Goal: Book appointment/travel/reservation

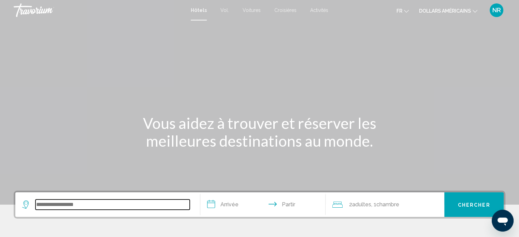
click at [116, 203] on input "Widget de recherche" at bounding box center [112, 204] width 154 height 10
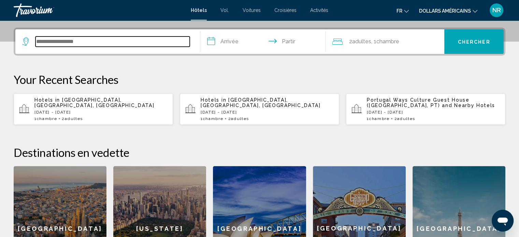
scroll to position [168, 0]
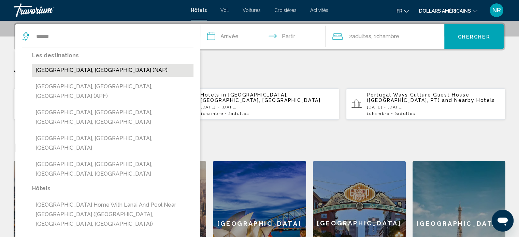
click at [51, 68] on button "Naples, Italy (NAP)" at bounding box center [112, 70] width 161 height 13
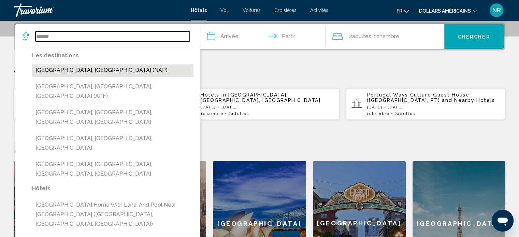
type input "**********"
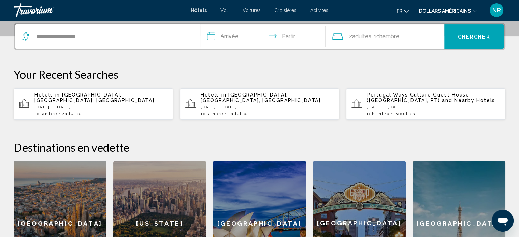
click at [228, 36] on input "**********" at bounding box center [264, 37] width 128 height 27
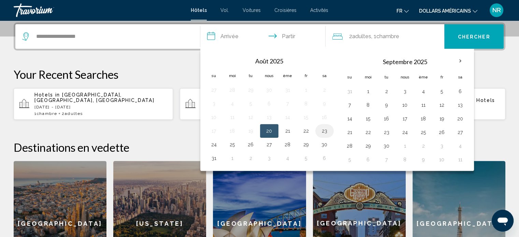
click at [325, 128] on button "23" at bounding box center [324, 131] width 11 height 10
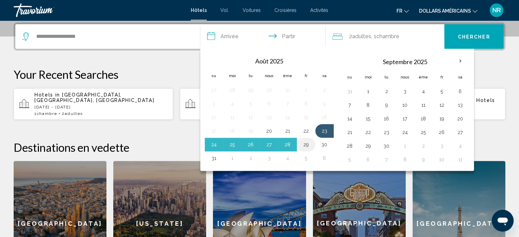
click at [311, 141] on td "29" at bounding box center [306, 145] width 18 height 14
click at [304, 145] on button "29" at bounding box center [305, 145] width 11 height 10
type input "**********"
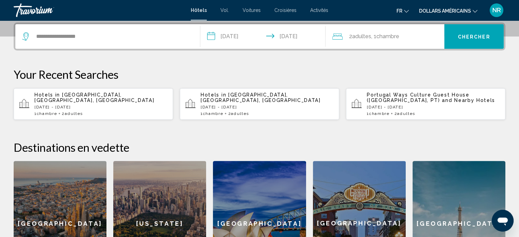
click at [476, 34] on font "Chercher" at bounding box center [474, 36] width 32 height 5
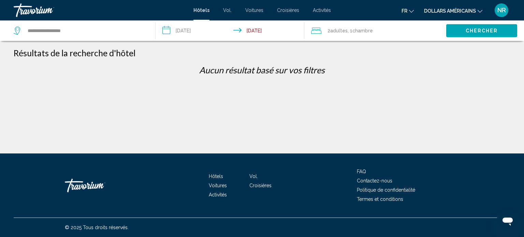
click at [259, 30] on input "**********" at bounding box center [230, 31] width 151 height 23
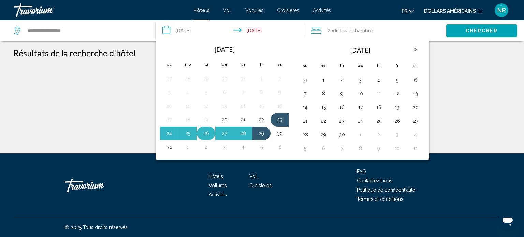
click at [204, 133] on button "26" at bounding box center [205, 134] width 11 height 10
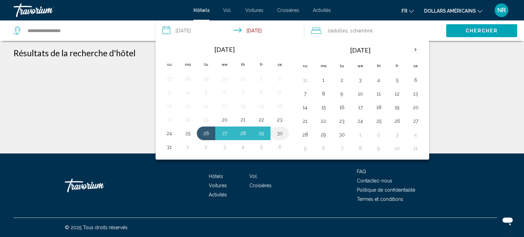
click at [280, 131] on button "30" at bounding box center [279, 134] width 11 height 10
type input "**********"
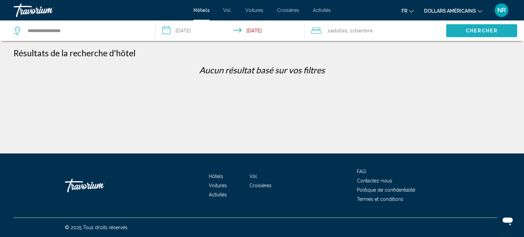
click at [466, 31] on span "Chercher" at bounding box center [481, 30] width 32 height 5
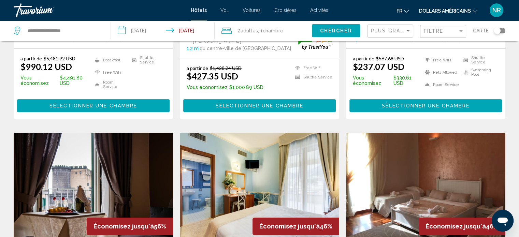
scroll to position [223, 0]
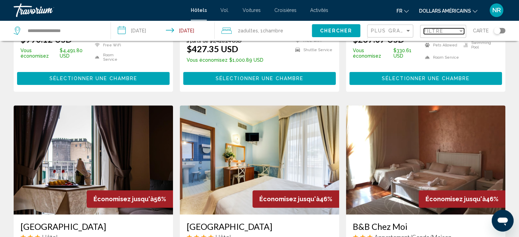
click at [462, 32] on div "Filter" at bounding box center [461, 30] width 6 height 5
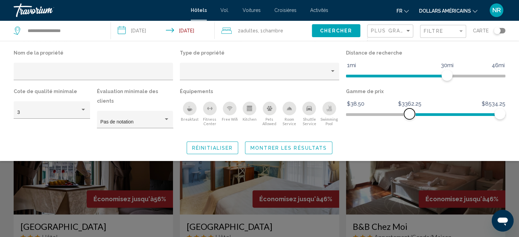
click at [409, 116] on span "Hotel Filters" at bounding box center [454, 114] width 90 height 3
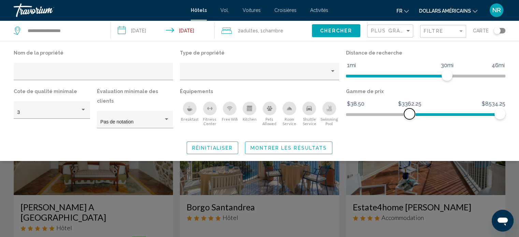
click at [409, 116] on span "Hotel Filters" at bounding box center [409, 113] width 11 height 11
drag, startPoint x: 409, startPoint y: 116, endPoint x: 399, endPoint y: 120, distance: 11.3
click at [399, 120] on div "Gamme de prix $38.50 $8534.25 $2756.75 $8534.25" at bounding box center [425, 111] width 166 height 48
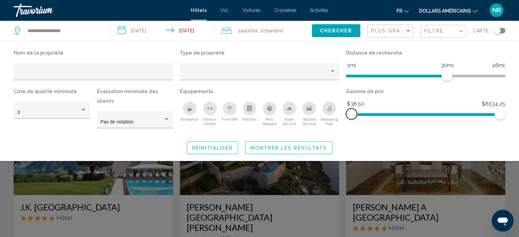
drag, startPoint x: 397, startPoint y: 114, endPoint x: 339, endPoint y: 125, distance: 59.3
click at [339, 125] on div "Nom de la propriété Type de propriété Distance de recherche 1mi 46mi 30mi Cote …" at bounding box center [259, 91] width 498 height 87
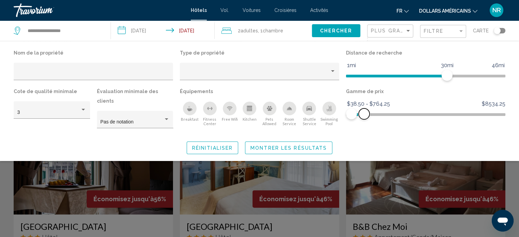
drag, startPoint x: 499, startPoint y: 114, endPoint x: 365, endPoint y: 127, distance: 134.6
click at [365, 127] on div "Nom de la propriété Type de propriété Distance de recherche 1mi 46mi 30mi Cote …" at bounding box center [259, 101] width 519 height 106
click at [206, 145] on span "Réinitialiser" at bounding box center [212, 147] width 41 height 5
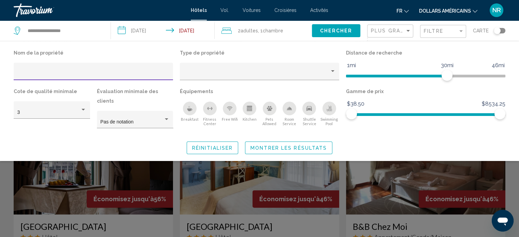
click at [53, 73] on input "Hotel Filters" at bounding box center [93, 73] width 152 height 5
click at [190, 72] on div "Property type" at bounding box center [256, 73] width 146 height 5
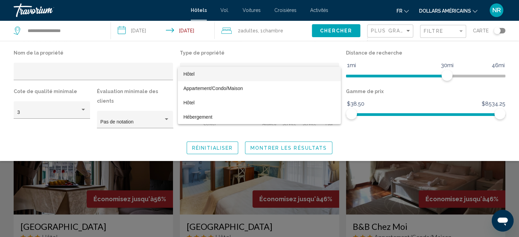
click at [149, 50] on div at bounding box center [259, 118] width 519 height 237
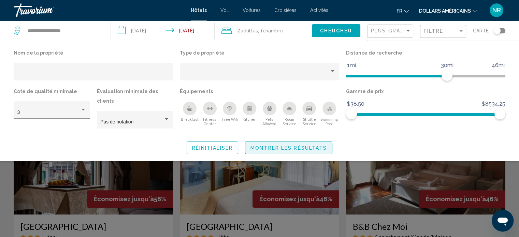
click at [258, 145] on span "Montrer les résultats" at bounding box center [288, 147] width 76 height 5
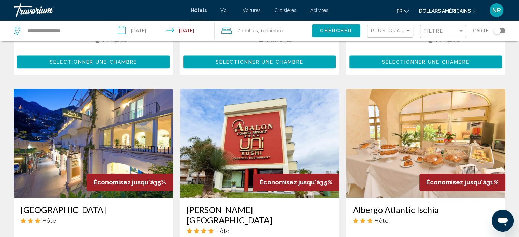
scroll to position [768, 0]
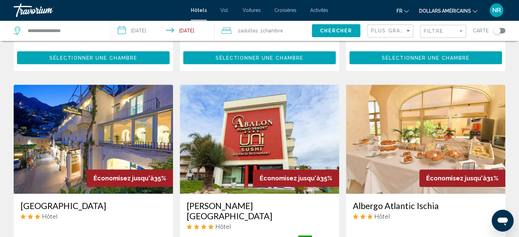
click at [315, 10] on font "Activités" at bounding box center [319, 10] width 18 height 5
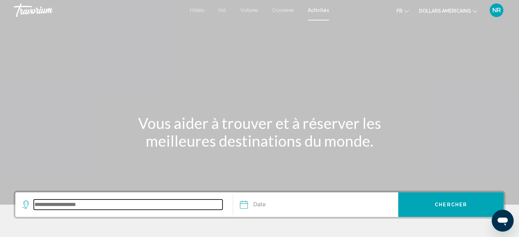
click at [85, 204] on input "Search widget" at bounding box center [128, 204] width 189 height 10
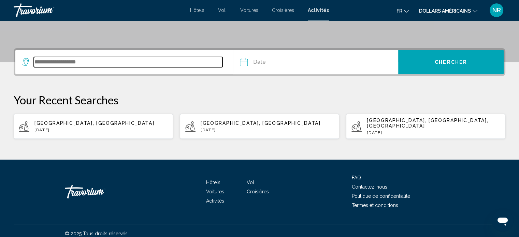
scroll to position [143, 0]
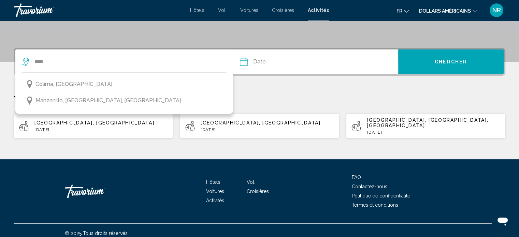
click at [40, 127] on p "Tue, 12 Aug" at bounding box center [100, 129] width 133 height 5
type input "**********"
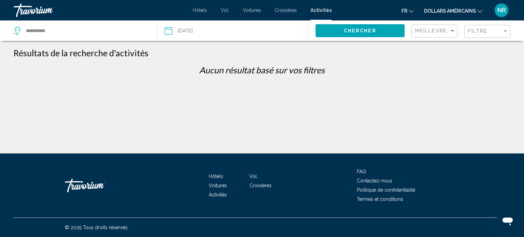
click at [409, 12] on icon "Changer de langue" at bounding box center [411, 11] width 5 height 5
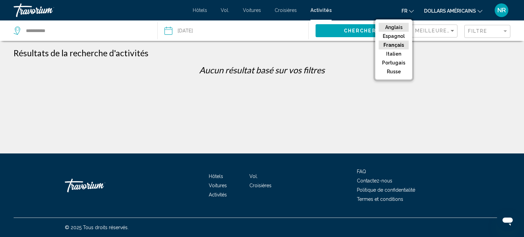
click at [403, 28] on button "Anglais" at bounding box center [393, 27] width 30 height 9
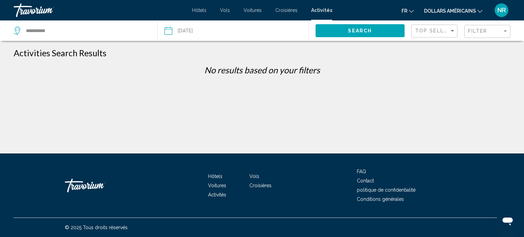
click at [200, 30] on input "Date: Aug 12, 2025" at bounding box center [200, 31] width 75 height 23
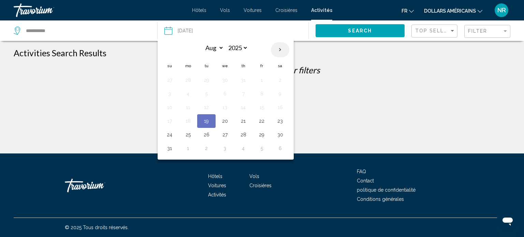
click at [276, 49] on th "Next month" at bounding box center [280, 49] width 18 height 15
select select "*"
click at [187, 109] on button "15" at bounding box center [187, 108] width 11 height 10
type input "**********"
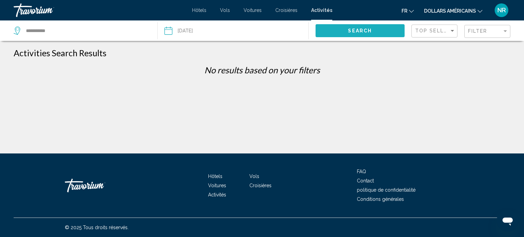
click at [360, 32] on span "Search" at bounding box center [360, 30] width 24 height 5
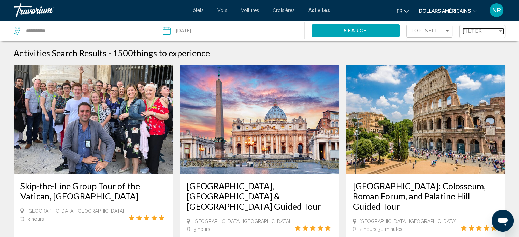
click at [496, 31] on div "Filter" at bounding box center [480, 30] width 34 height 5
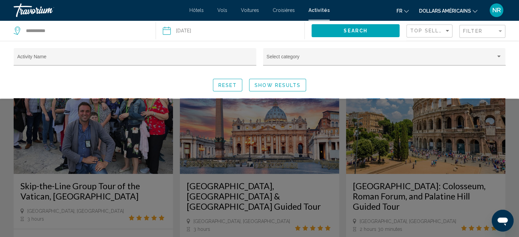
click at [247, 10] on font "Voitures" at bounding box center [250, 10] width 18 height 5
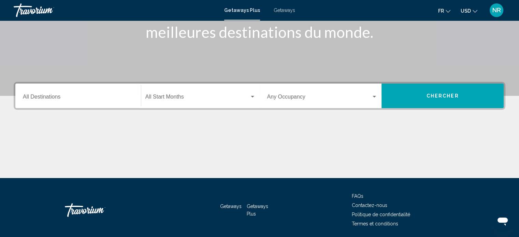
scroll to position [133, 0]
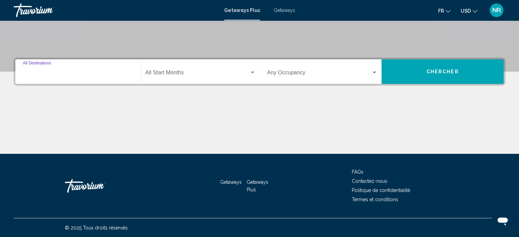
click at [44, 71] on input "Destination All Destinations" at bounding box center [78, 74] width 110 height 6
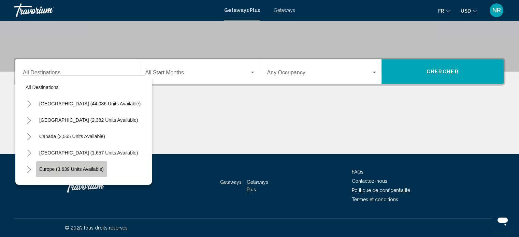
click at [80, 168] on span "Europe (3,639 units available)" at bounding box center [71, 168] width 64 height 5
type input "**********"
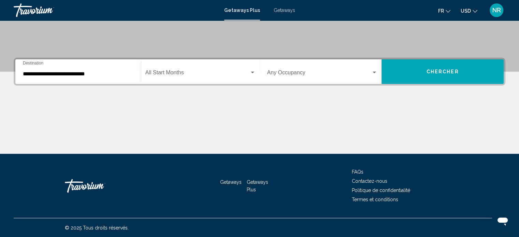
click at [170, 70] on div "Start Month All Start Months" at bounding box center [200, 71] width 110 height 21
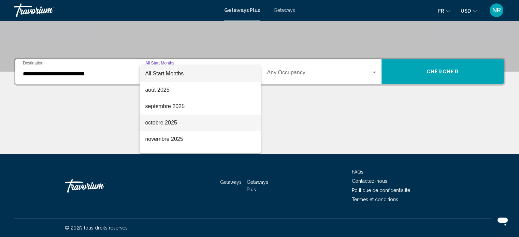
click at [162, 120] on span "octobre 2025" at bounding box center [200, 123] width 110 height 16
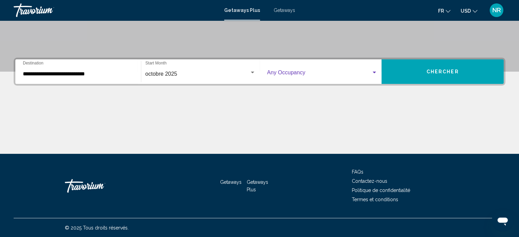
click at [372, 72] on div "Search widget" at bounding box center [373, 73] width 3 height 2
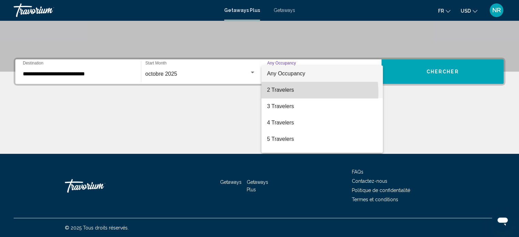
click at [301, 92] on span "2 Travelers" at bounding box center [322, 90] width 110 height 16
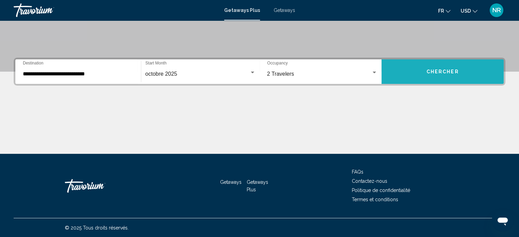
click at [451, 70] on span "Chercher" at bounding box center [442, 71] width 32 height 5
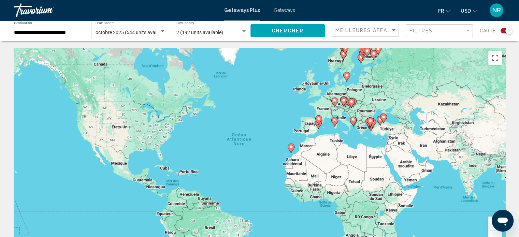
click at [293, 146] on image "Main content" at bounding box center [291, 147] width 4 height 4
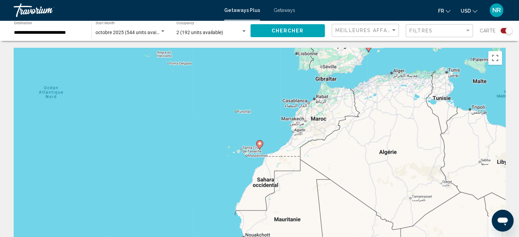
click at [259, 143] on image "Main content" at bounding box center [259, 143] width 4 height 4
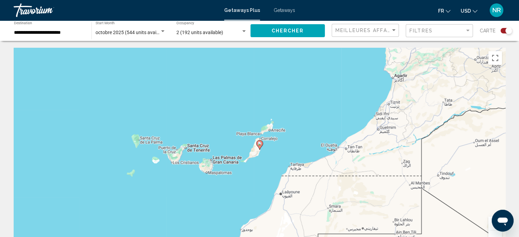
click at [259, 143] on image "Main content" at bounding box center [259, 143] width 4 height 4
type input "**********"
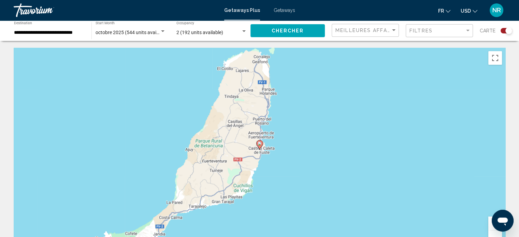
click at [259, 143] on image "Main content" at bounding box center [259, 143] width 4 height 4
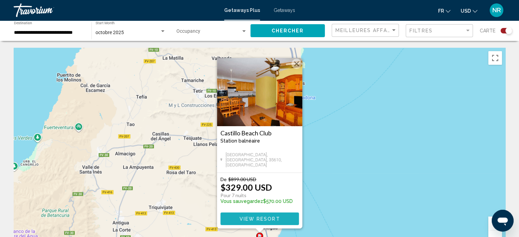
click at [264, 217] on span "View Resort" at bounding box center [259, 218] width 41 height 5
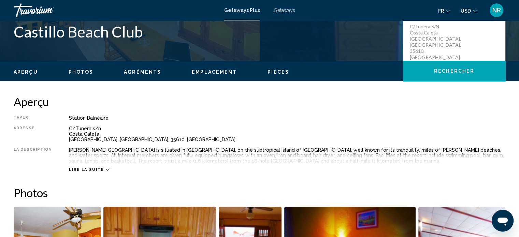
scroll to position [168, 0]
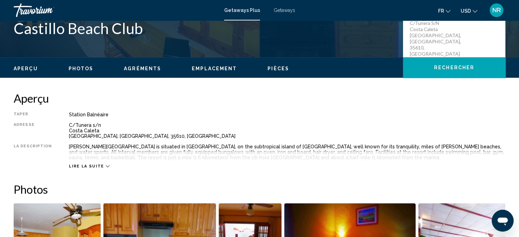
click at [106, 165] on icon "Main content" at bounding box center [108, 166] width 4 height 2
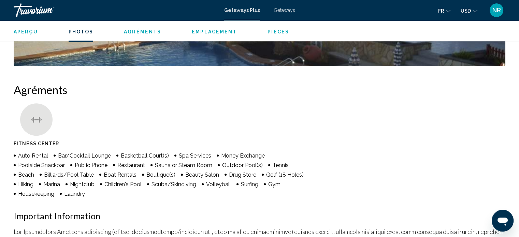
scroll to position [486, 0]
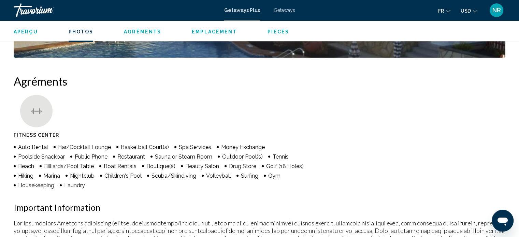
click at [447, 11] on icon "Change language" at bounding box center [447, 11] width 5 height 5
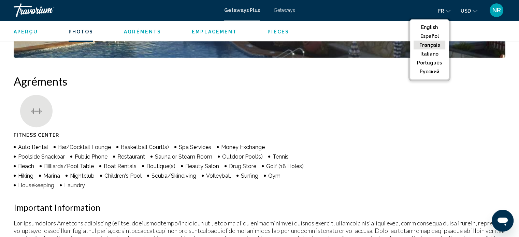
click at [431, 45] on button "Français" at bounding box center [429, 45] width 32 height 9
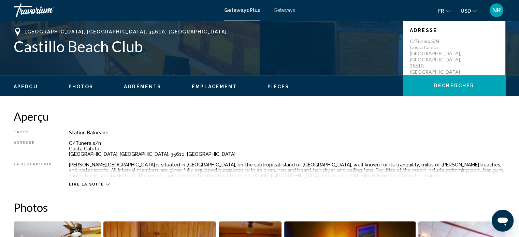
scroll to position [150, 0]
click at [106, 184] on icon "Main content" at bounding box center [108, 184] width 4 height 4
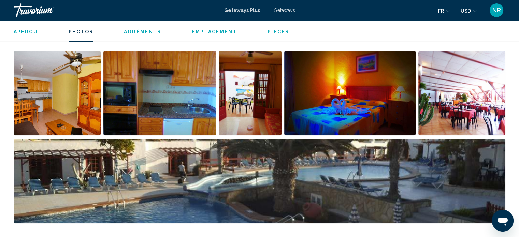
scroll to position [327, 0]
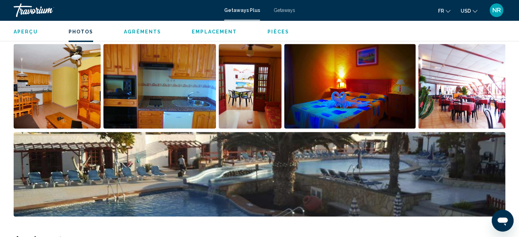
click at [61, 86] on img "Open full-screen image slider" at bounding box center [57, 86] width 87 height 85
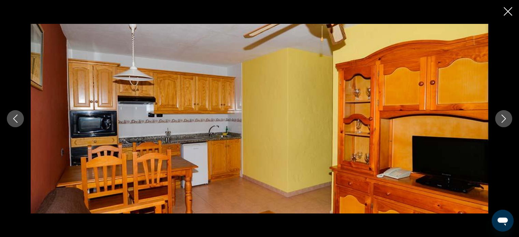
click at [501, 120] on icon "Next image" at bounding box center [503, 119] width 8 height 8
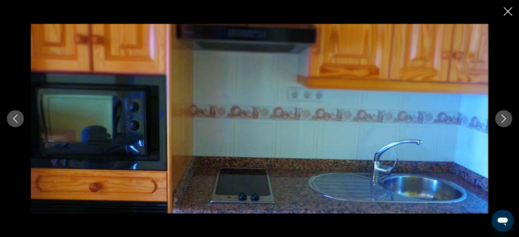
click at [501, 120] on icon "Next image" at bounding box center [503, 119] width 8 height 8
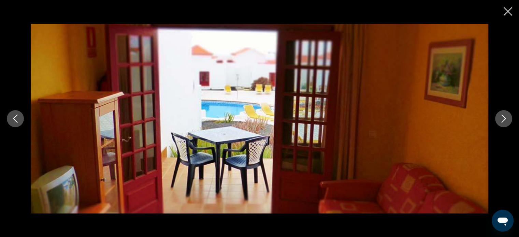
click at [501, 120] on icon "Next image" at bounding box center [503, 119] width 8 height 8
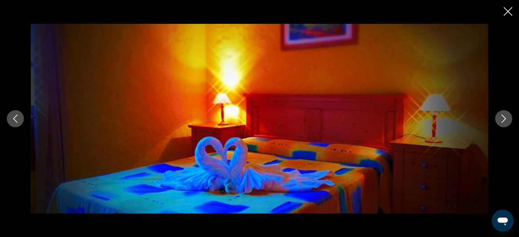
click at [501, 120] on icon "Next image" at bounding box center [503, 119] width 8 height 8
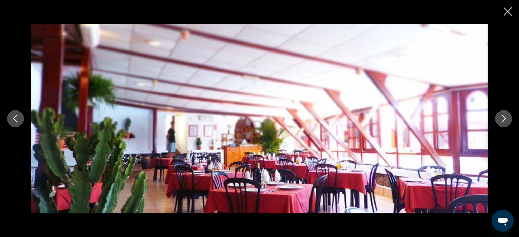
click at [501, 120] on icon "Next image" at bounding box center [503, 119] width 8 height 8
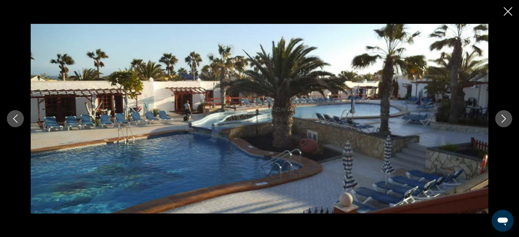
click at [501, 120] on icon "Next image" at bounding box center [503, 119] width 8 height 8
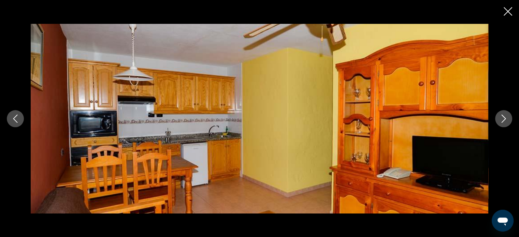
click at [504, 11] on icon "Close slideshow" at bounding box center [507, 11] width 9 height 9
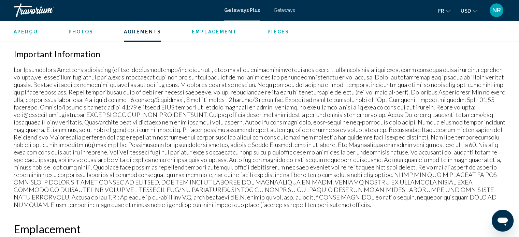
scroll to position [645, 0]
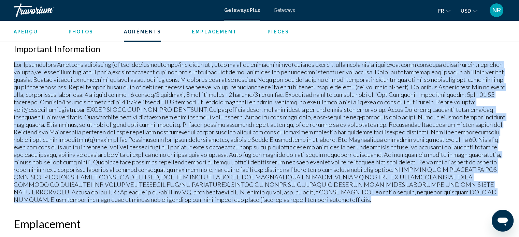
drag, startPoint x: 14, startPoint y: 64, endPoint x: 253, endPoint y: 202, distance: 275.9
click at [253, 202] on p "Main content" at bounding box center [259, 132] width 491 height 143
copy p "Fee Advisements Required surcharges (energy, accommodations/occupancy tax, fees…"
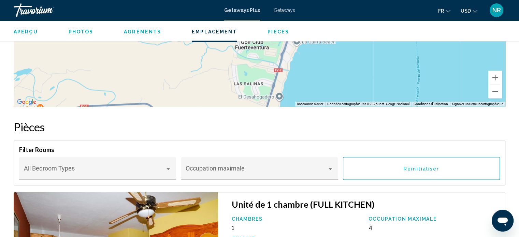
scroll to position [983, 0]
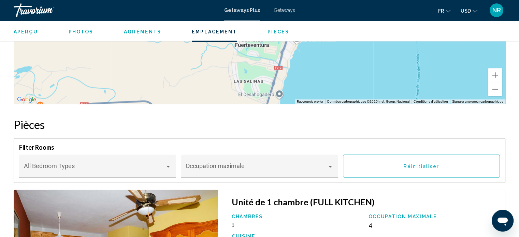
click at [495, 89] on button "Zoom arrière" at bounding box center [495, 89] width 14 height 14
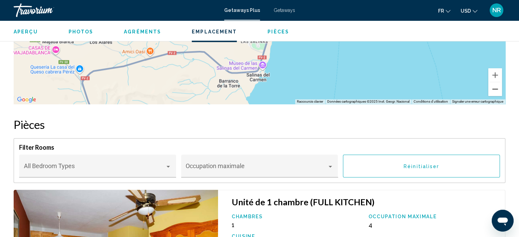
click at [495, 89] on button "Zoom arrière" at bounding box center [495, 89] width 14 height 14
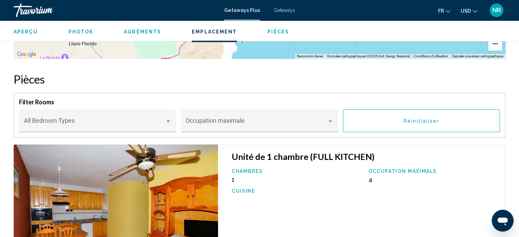
scroll to position [1033, 0]
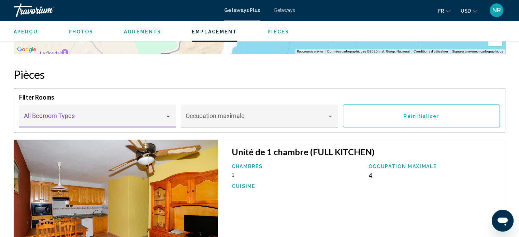
click at [166, 116] on div "Main content" at bounding box center [167, 117] width 3 height 2
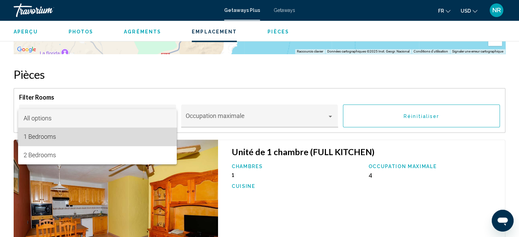
click at [112, 137] on span "1 Bedrooms" at bounding box center [98, 137] width 148 height 18
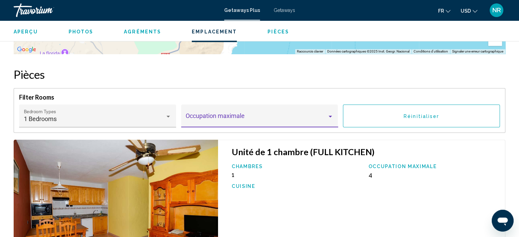
click at [330, 116] on div "Main content" at bounding box center [329, 117] width 3 height 2
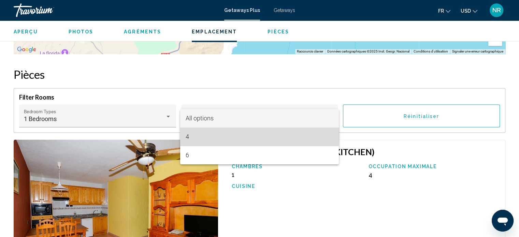
click at [201, 135] on span "4" at bounding box center [259, 137] width 148 height 18
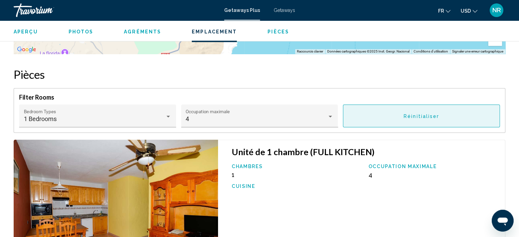
click at [439, 114] on button "Réinitialiser" at bounding box center [421, 115] width 157 height 23
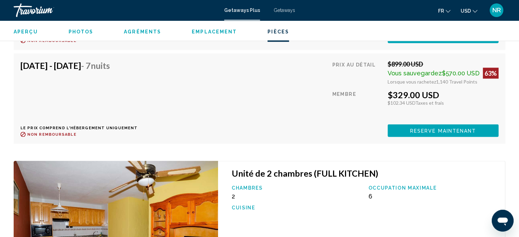
scroll to position [1356, 0]
